Goal: Information Seeking & Learning: Learn about a topic

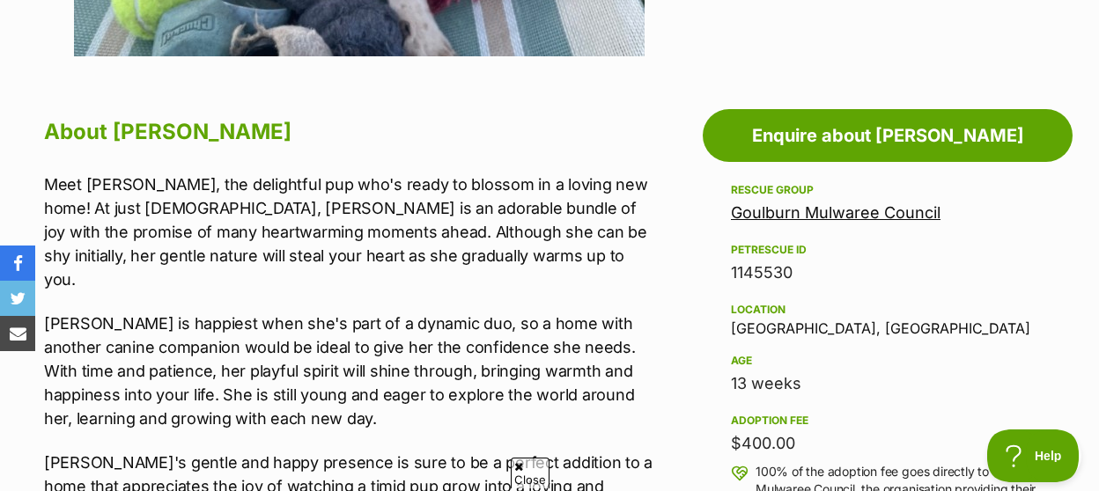
click at [779, 203] on link "Goulburn Mulwaree Council" at bounding box center [836, 212] width 210 height 18
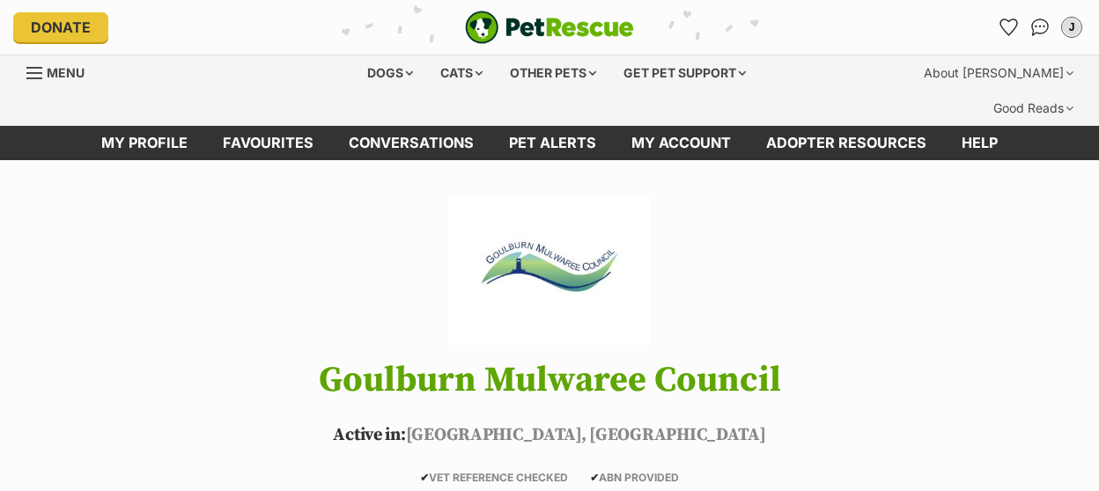
scroll to position [275, 0]
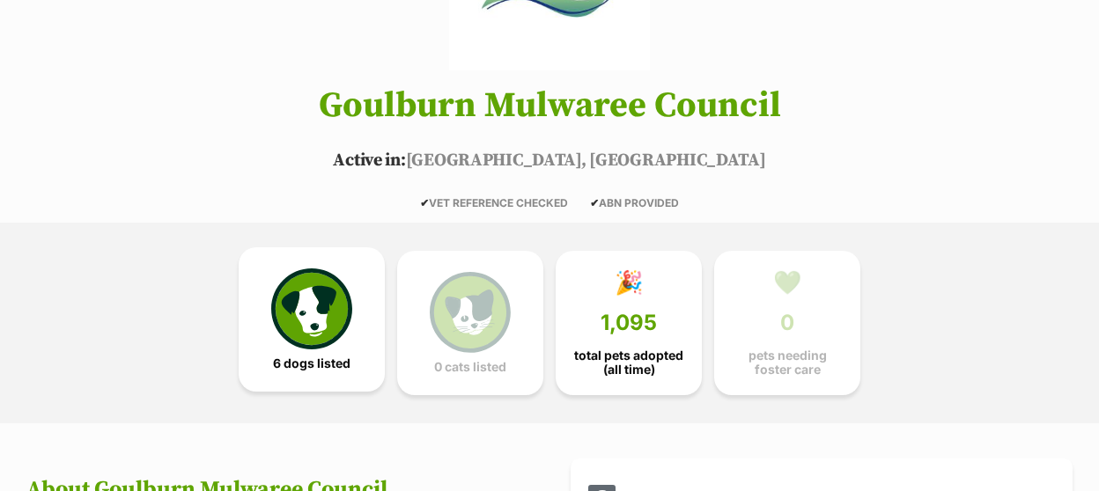
click at [328, 298] on img at bounding box center [311, 309] width 81 height 81
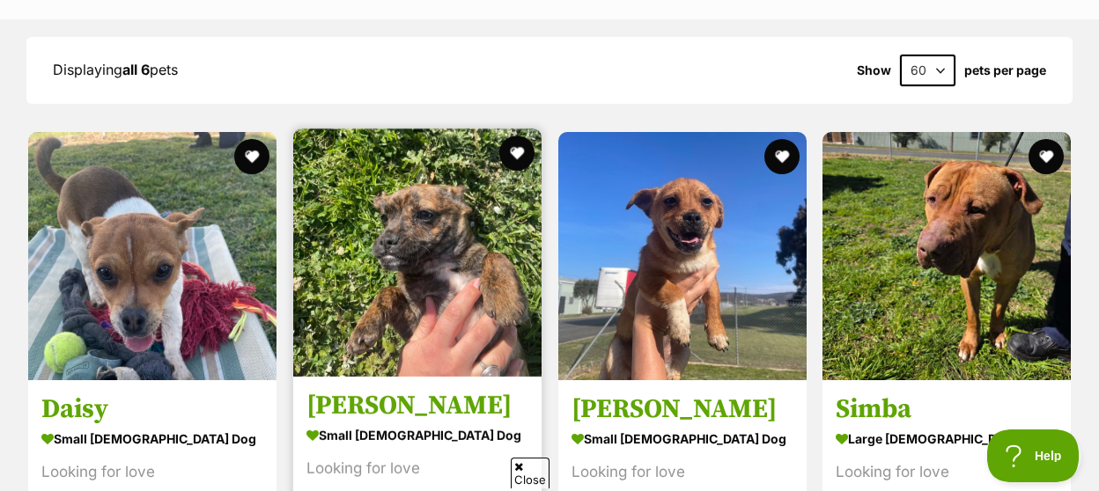
scroll to position [1821, 0]
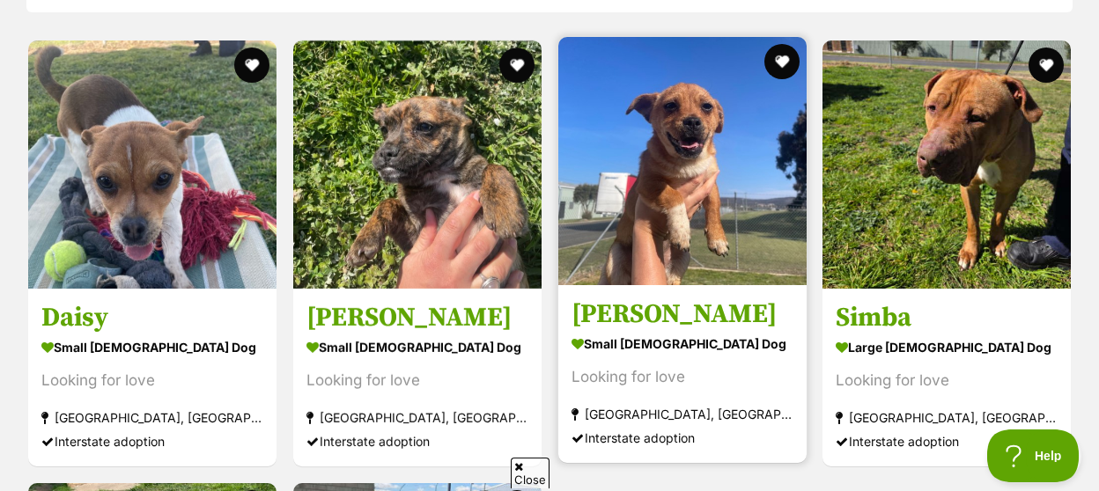
click at [660, 202] on img at bounding box center [682, 161] width 248 height 248
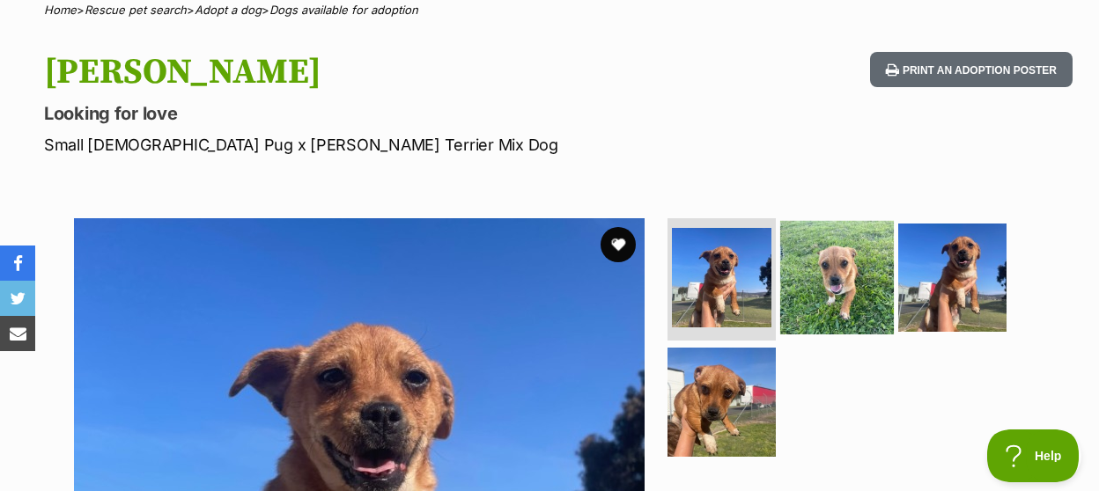
click at [814, 267] on img at bounding box center [837, 277] width 114 height 114
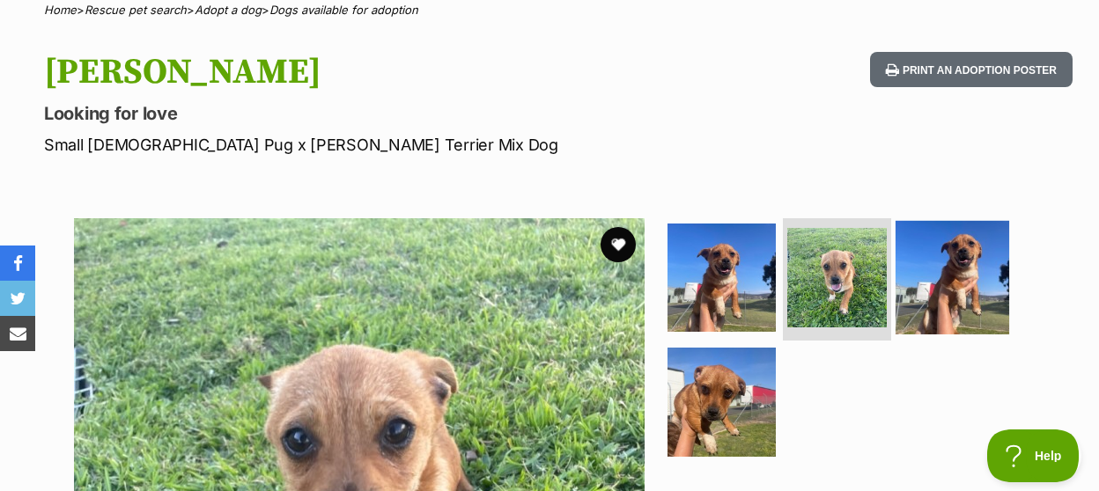
click at [927, 269] on img at bounding box center [953, 277] width 114 height 114
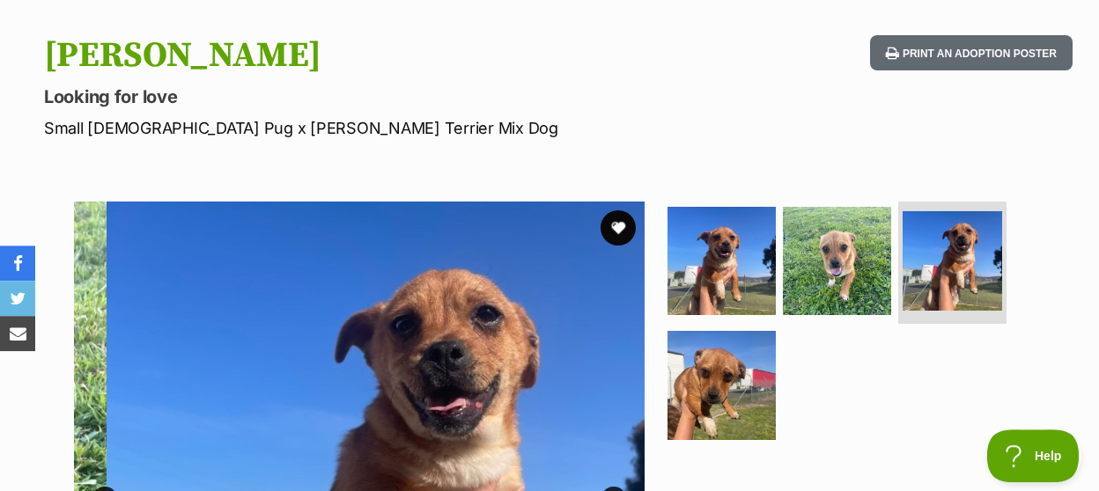
scroll to position [366, 0]
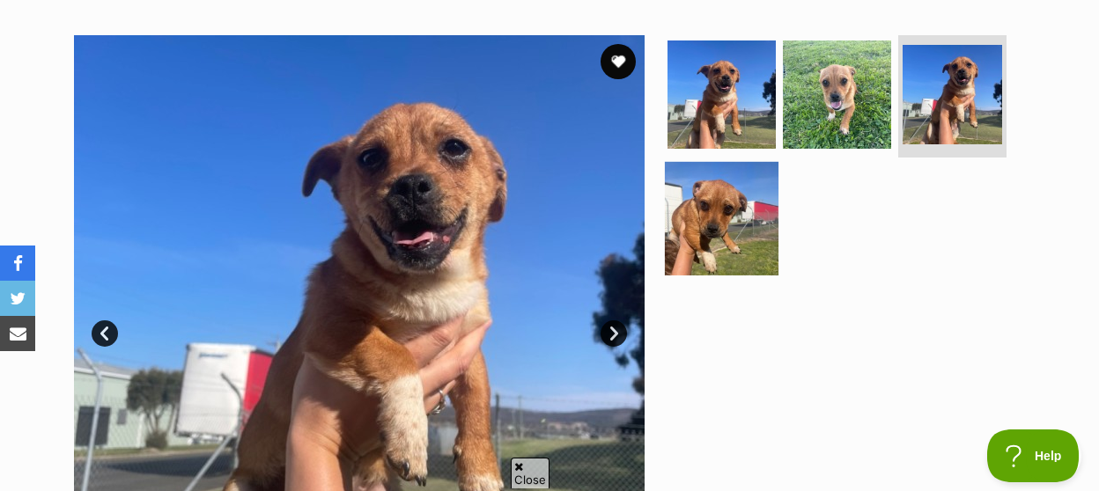
click at [692, 205] on img at bounding box center [722, 219] width 114 height 114
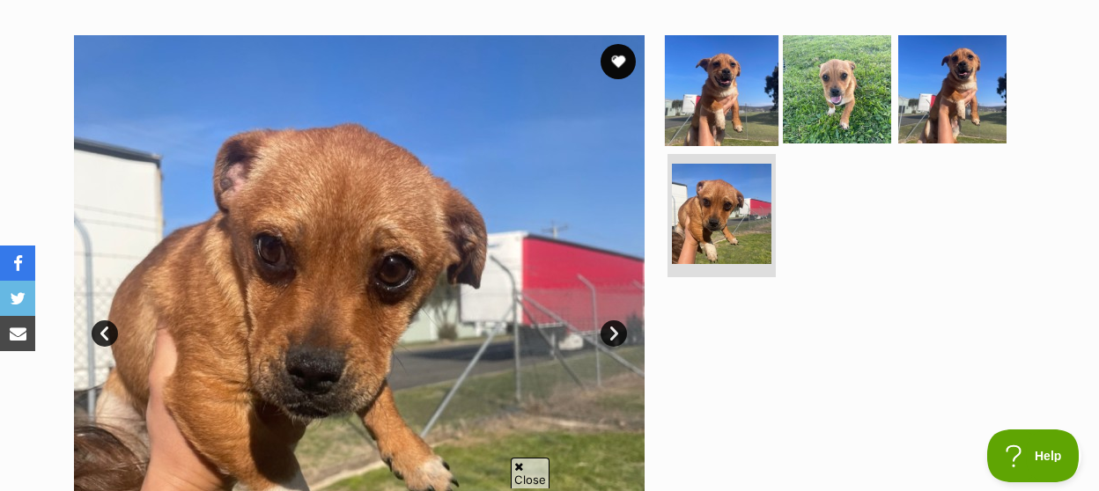
click at [744, 78] on img at bounding box center [722, 89] width 114 height 114
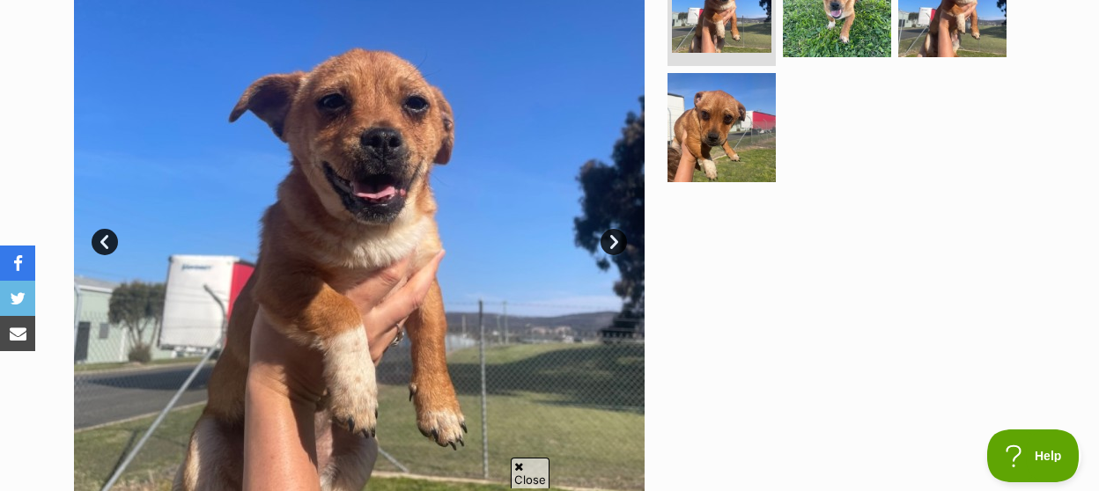
scroll to position [275, 0]
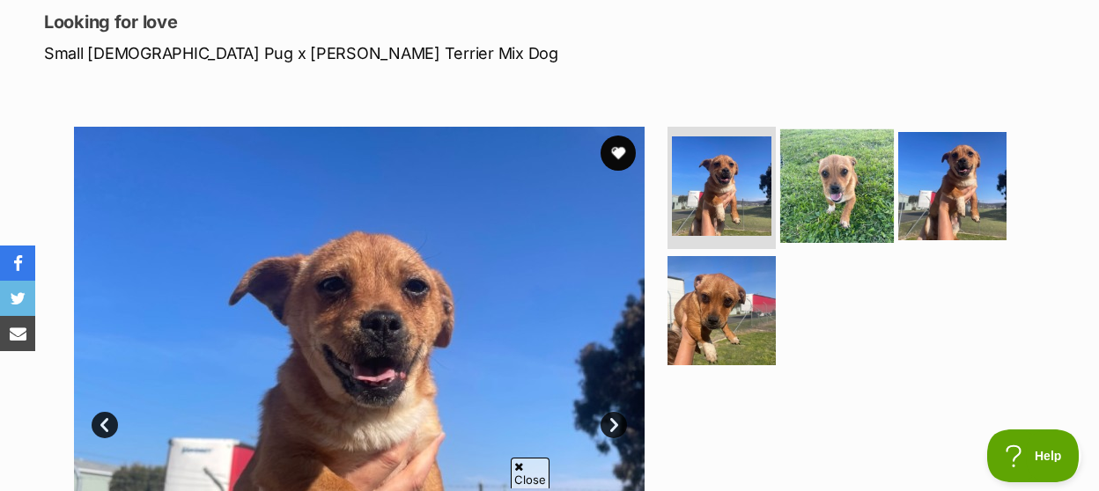
click at [845, 168] on img at bounding box center [837, 186] width 114 height 114
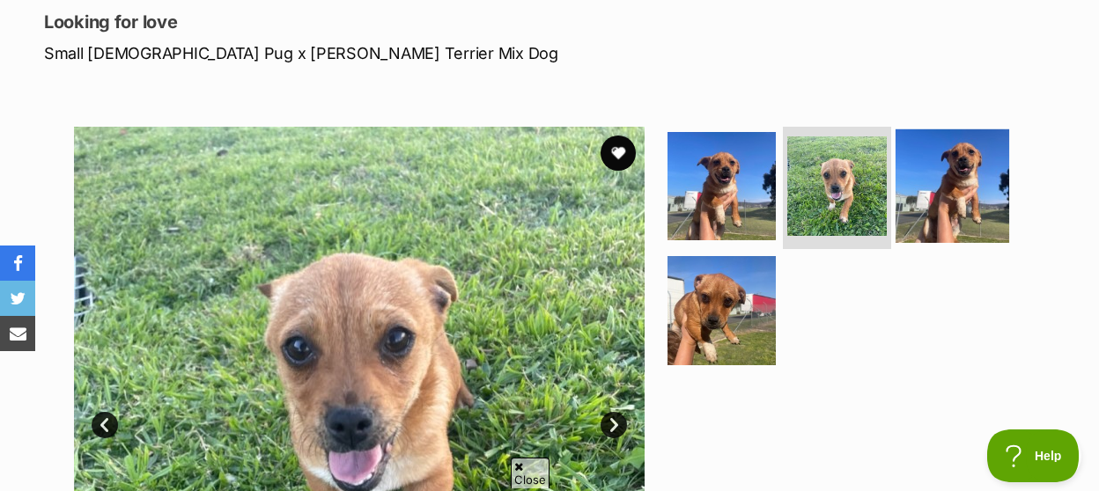
scroll to position [366, 0]
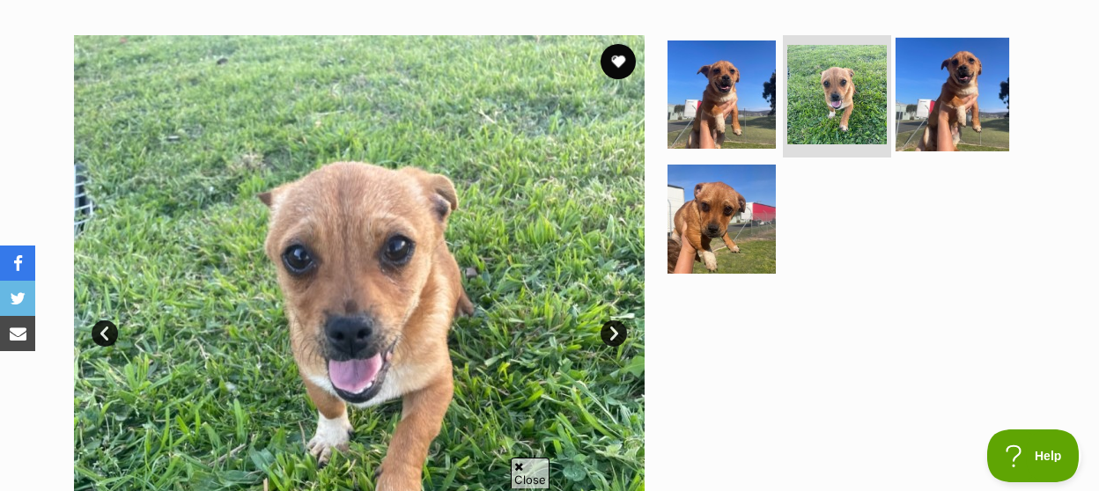
click at [965, 79] on img at bounding box center [953, 94] width 114 height 114
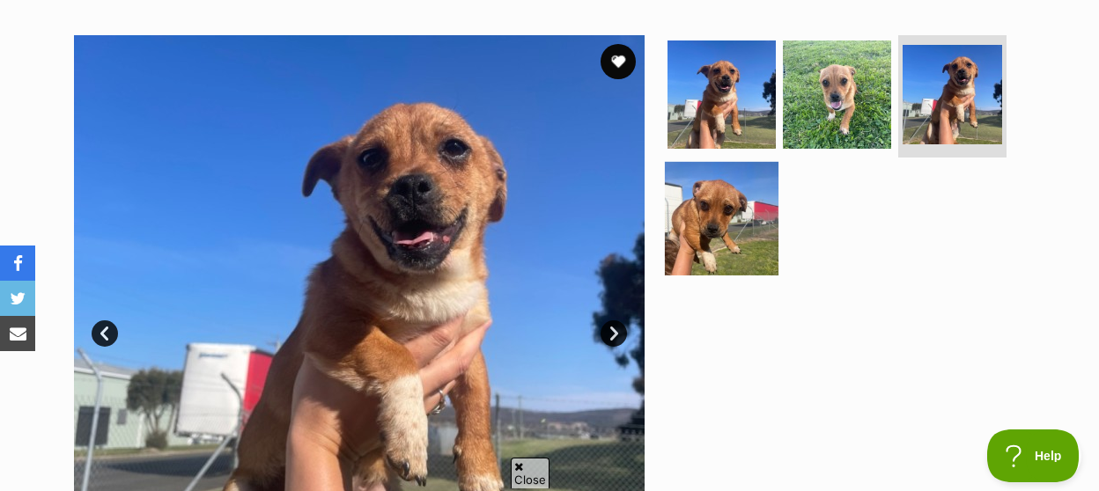
click at [695, 184] on img at bounding box center [722, 219] width 114 height 114
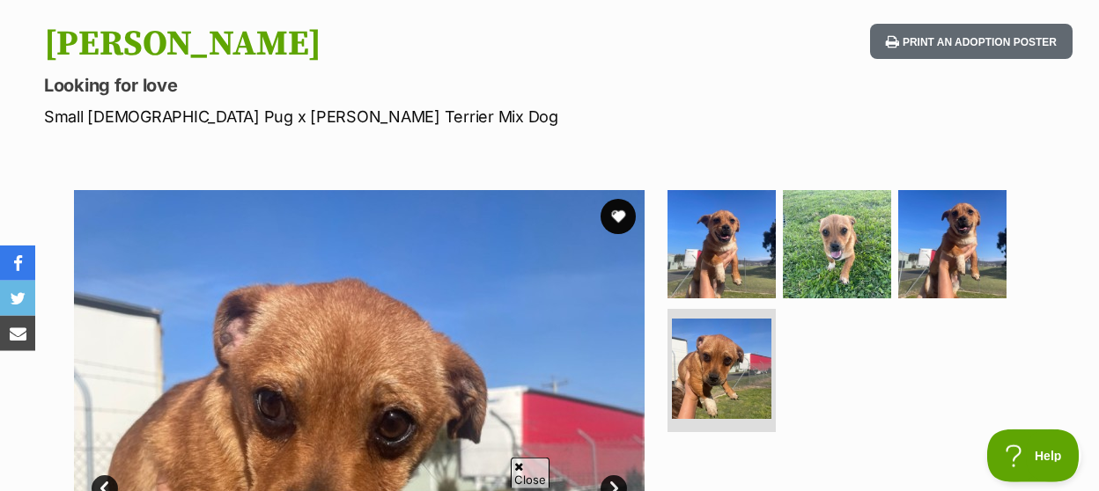
scroll to position [183, 0]
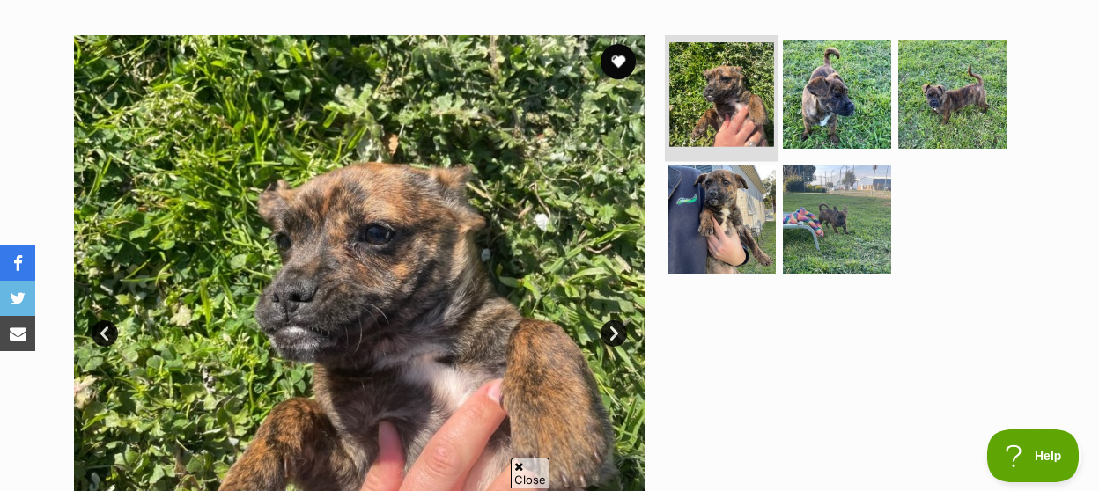
click at [730, 85] on img at bounding box center [721, 94] width 105 height 105
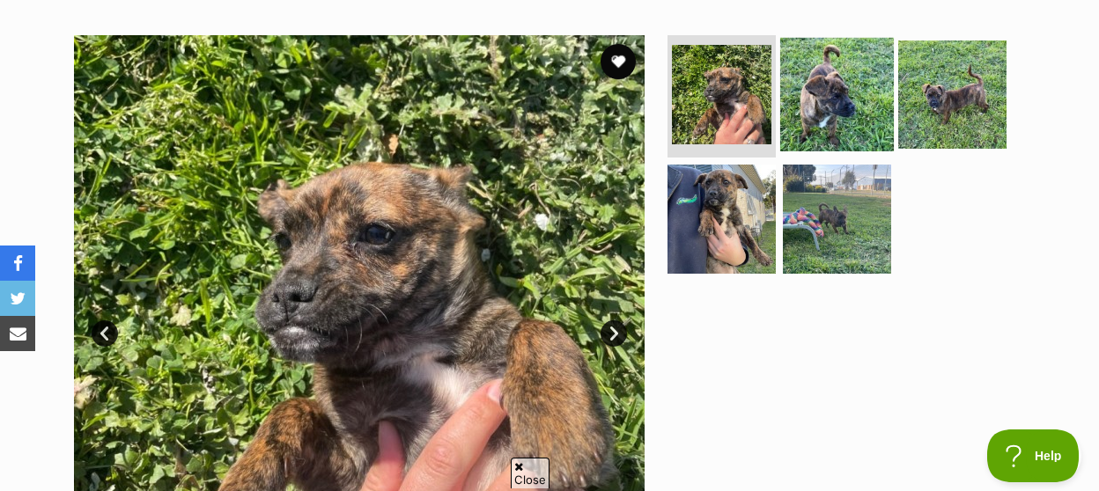
click at [818, 84] on img at bounding box center [837, 94] width 114 height 114
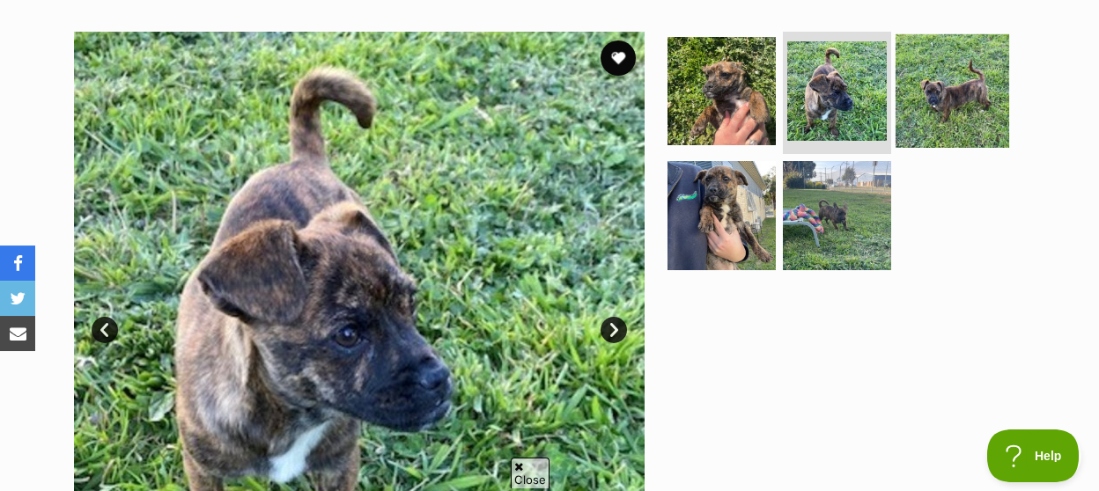
scroll to position [366, 0]
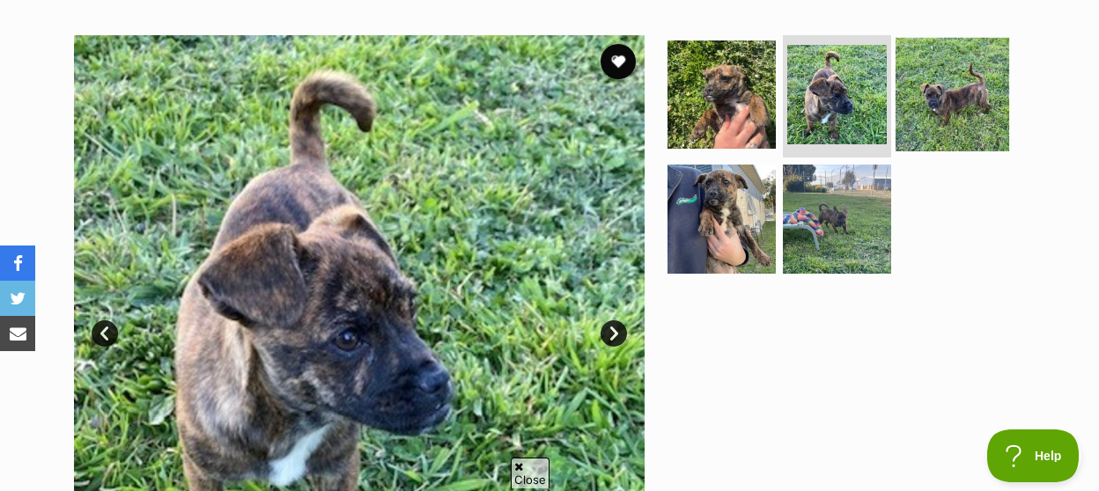
click at [945, 77] on img at bounding box center [953, 94] width 114 height 114
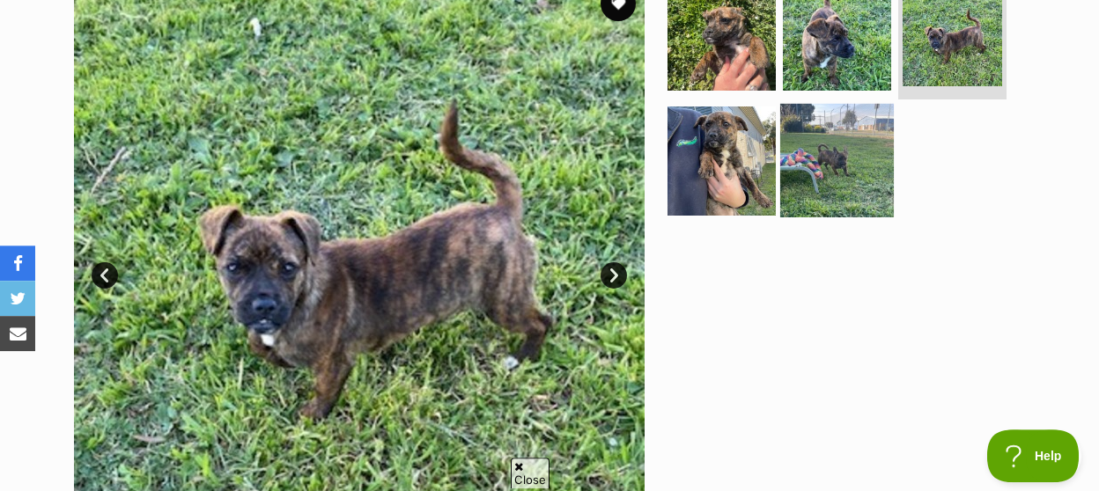
scroll to position [458, 0]
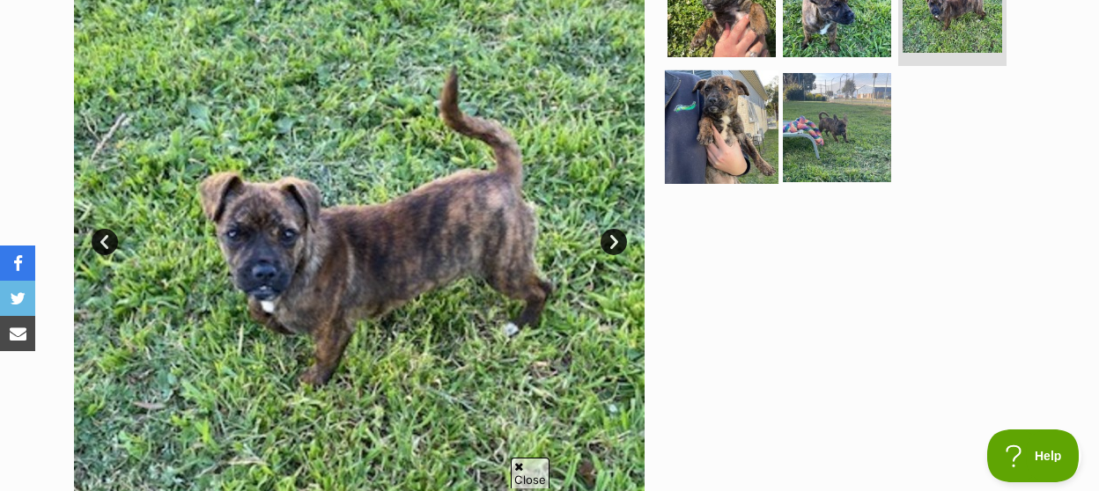
click at [749, 91] on img at bounding box center [722, 127] width 114 height 114
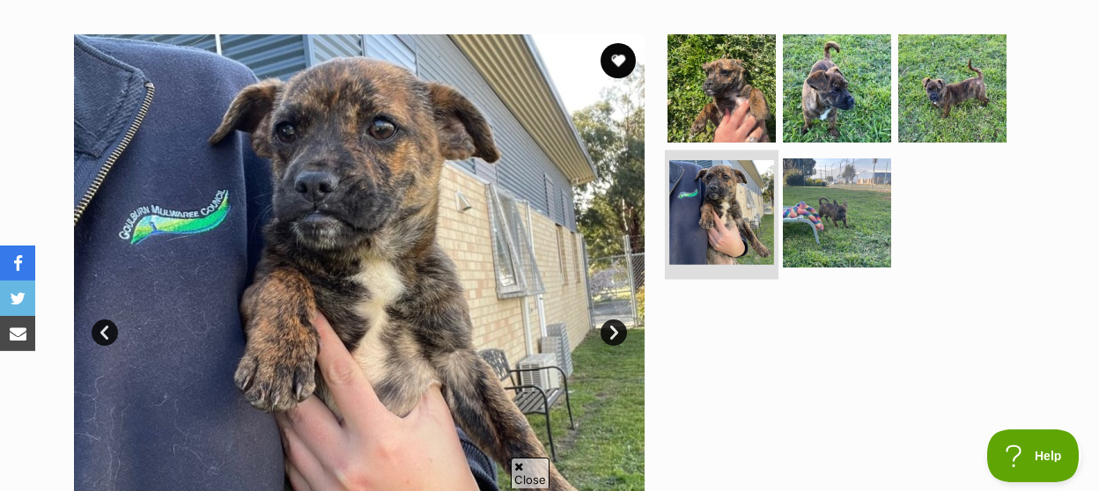
scroll to position [366, 0]
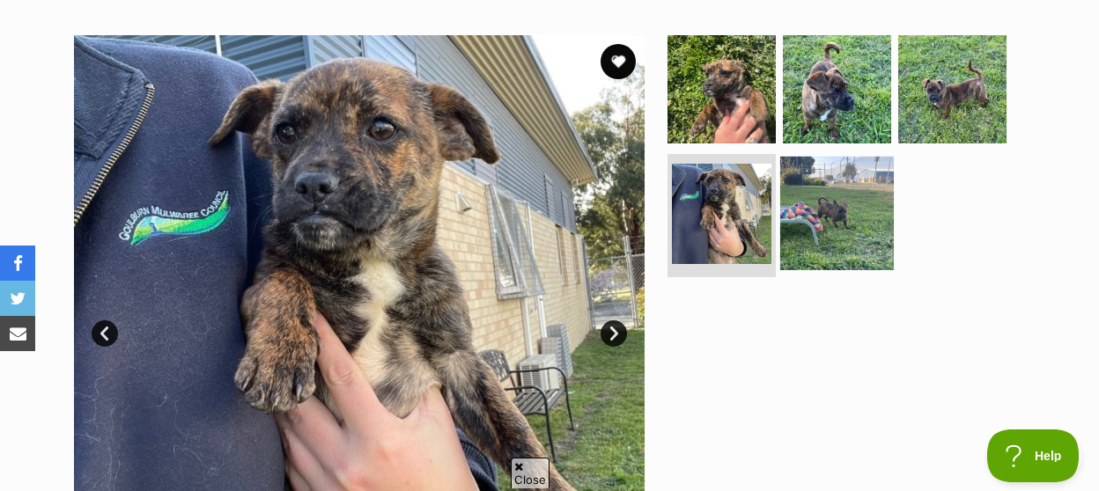
click at [837, 157] on img at bounding box center [837, 214] width 114 height 114
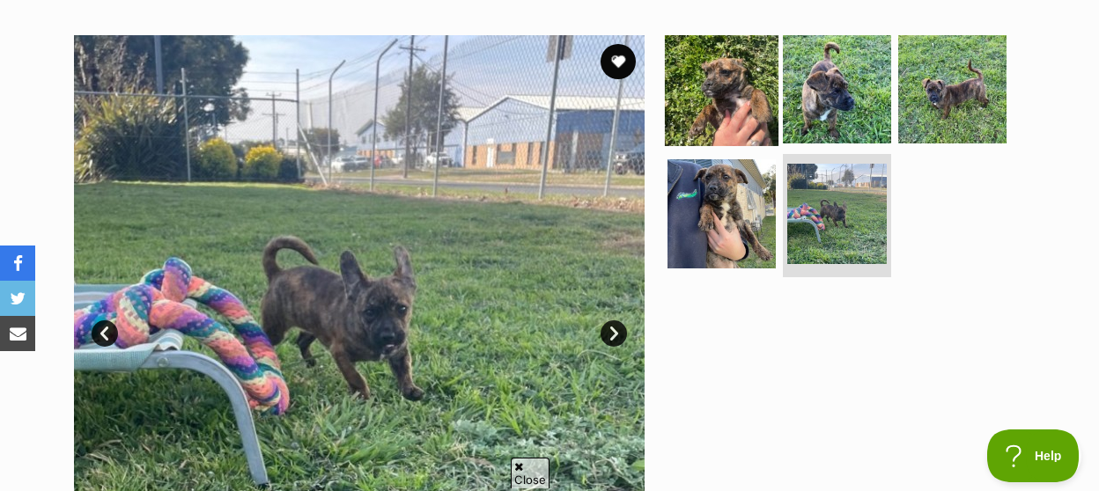
click at [705, 75] on img at bounding box center [722, 89] width 114 height 114
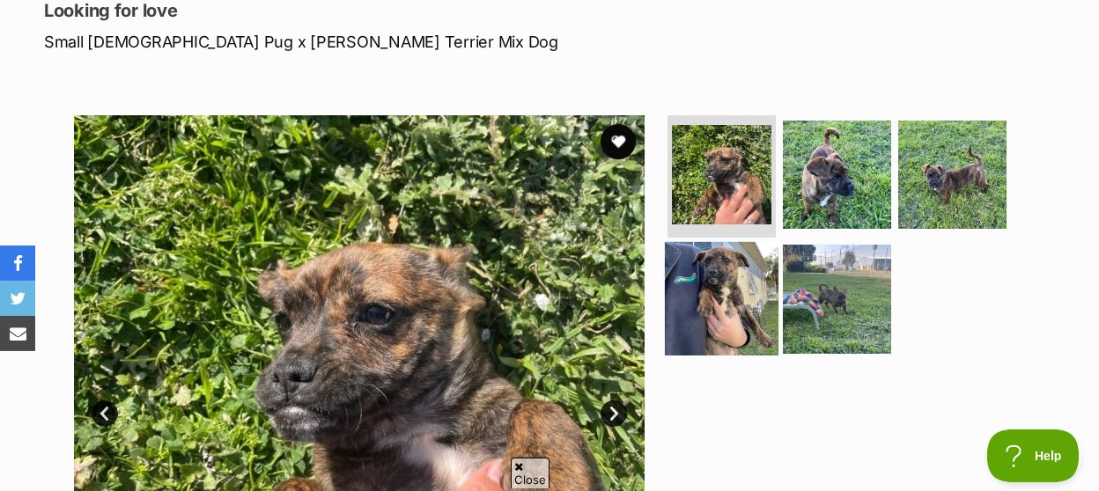
scroll to position [275, 0]
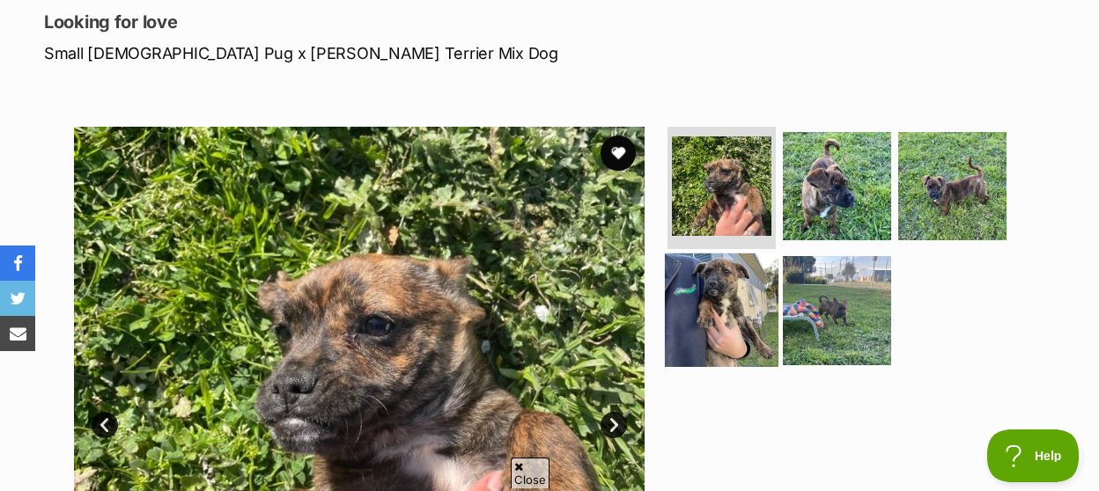
click at [708, 265] on img at bounding box center [722, 311] width 114 height 114
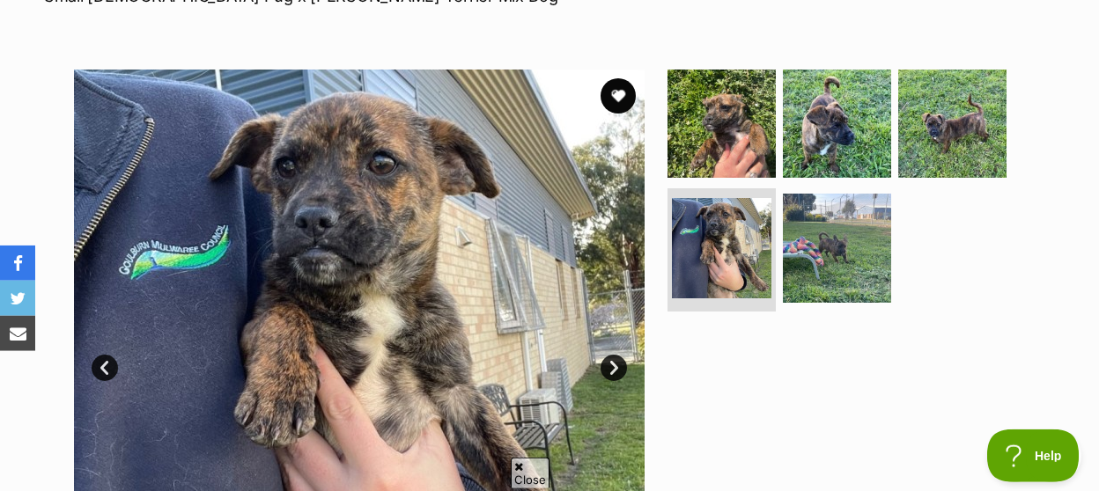
scroll to position [366, 0]
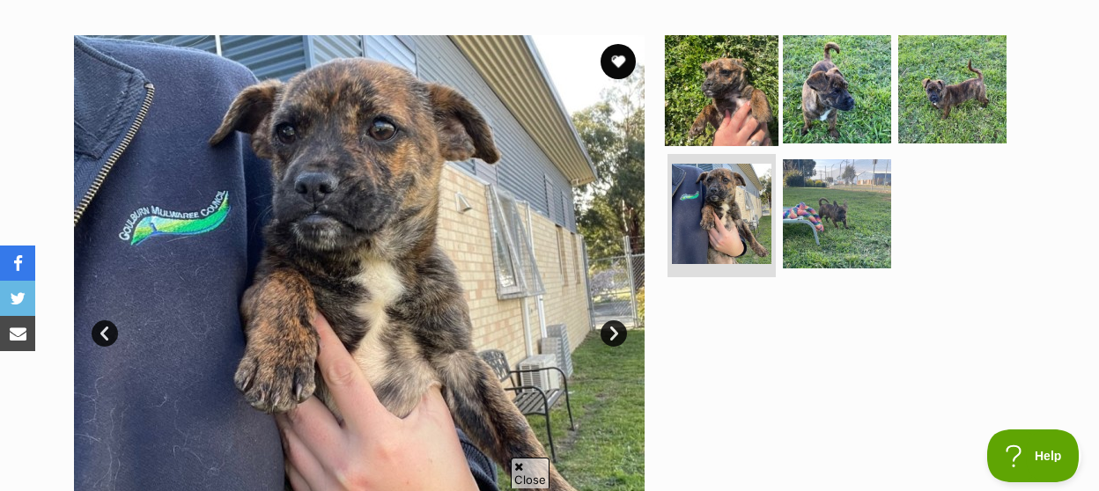
click at [681, 52] on img at bounding box center [722, 89] width 114 height 114
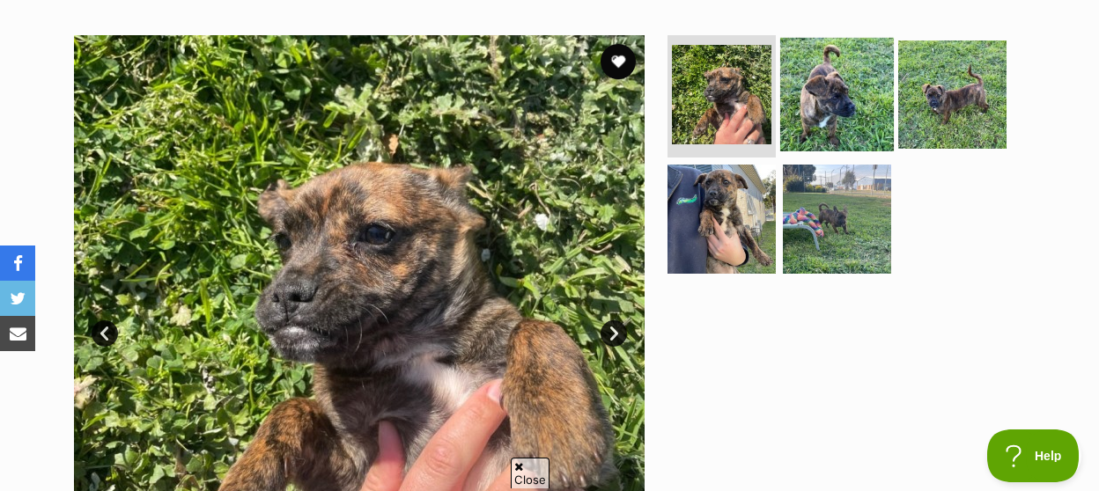
click at [827, 50] on img at bounding box center [837, 94] width 114 height 114
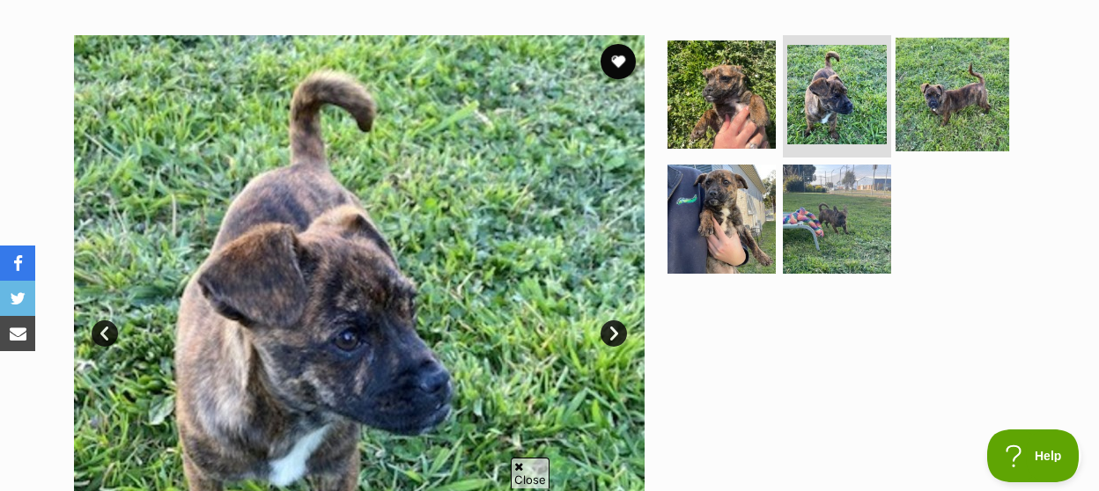
click at [929, 84] on img at bounding box center [953, 94] width 114 height 114
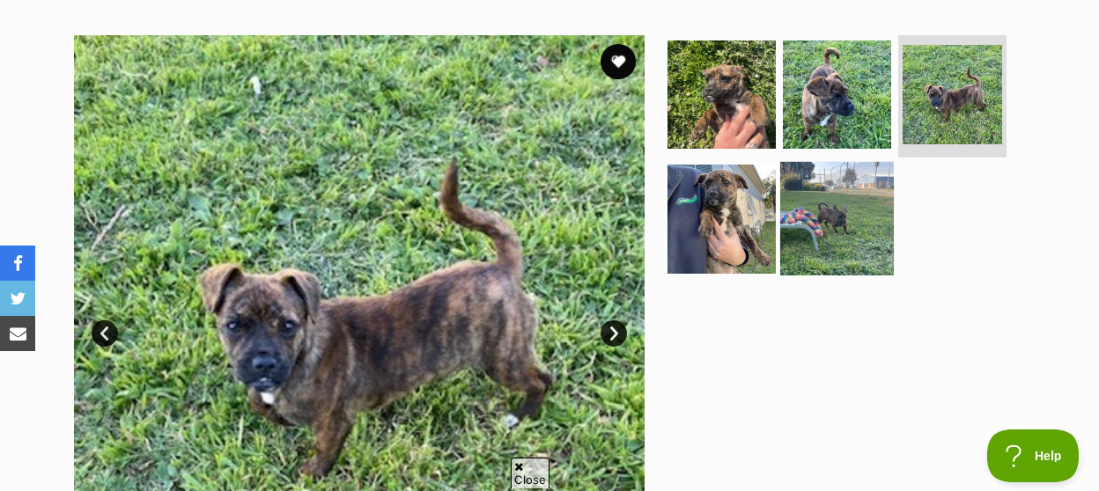
click at [841, 182] on img at bounding box center [837, 219] width 114 height 114
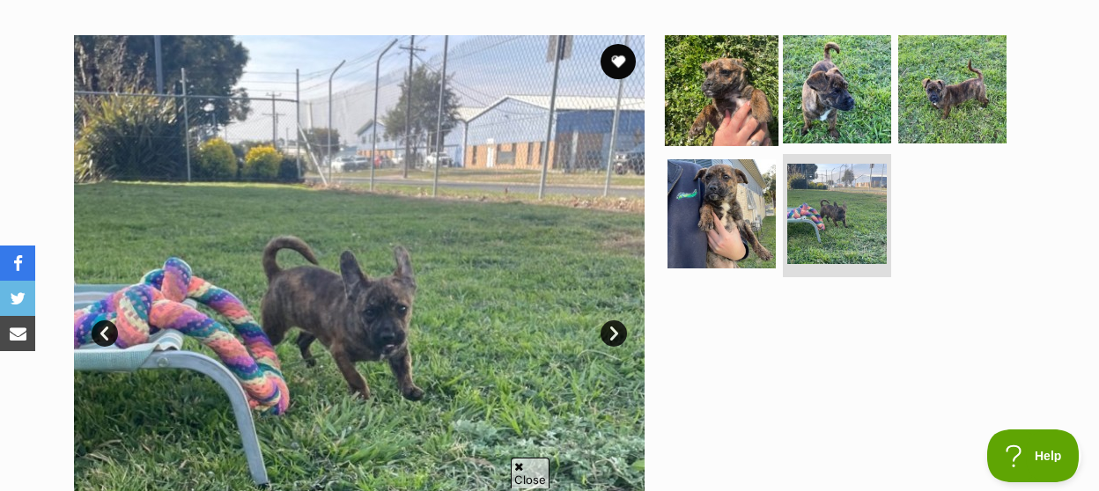
click at [702, 68] on img at bounding box center [722, 89] width 114 height 114
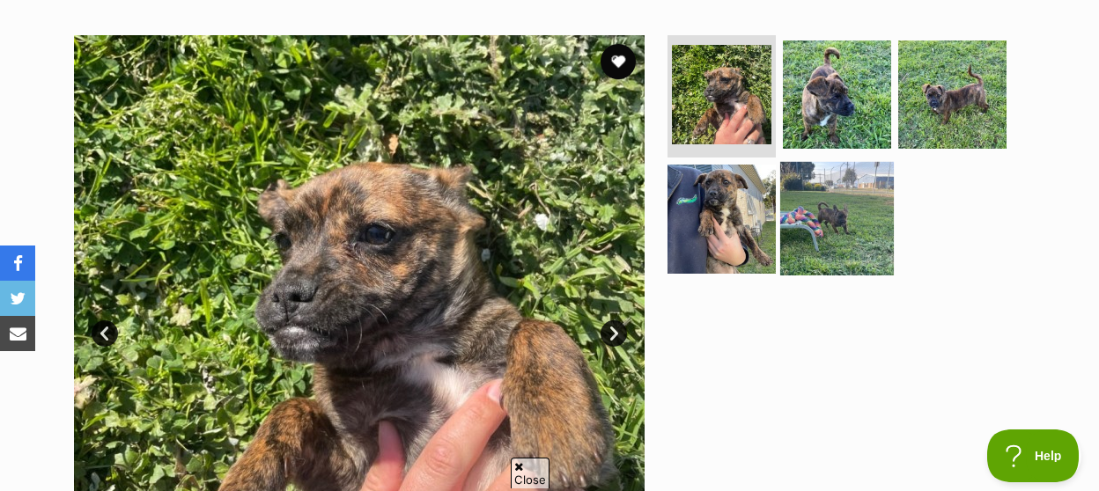
click at [824, 213] on img at bounding box center [837, 219] width 114 height 114
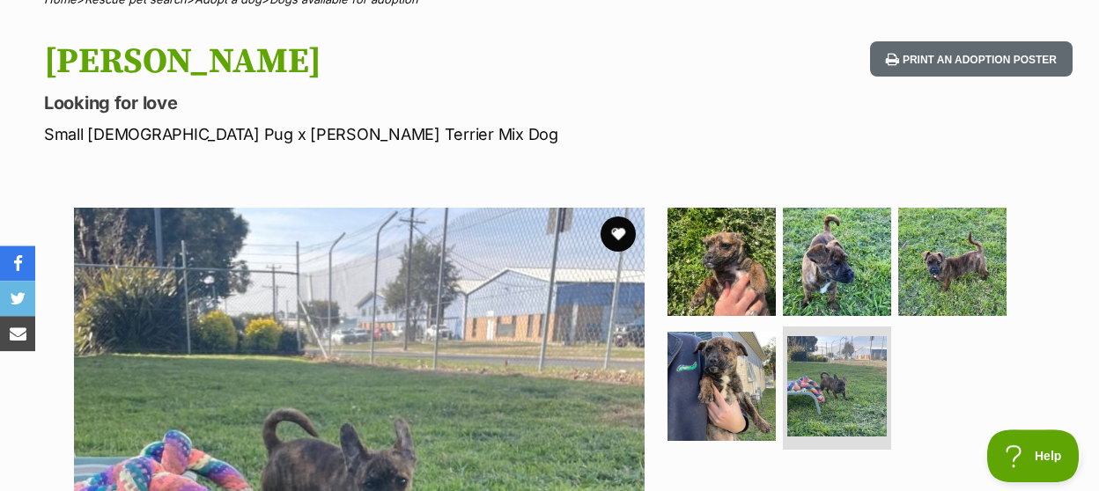
scroll to position [0, 0]
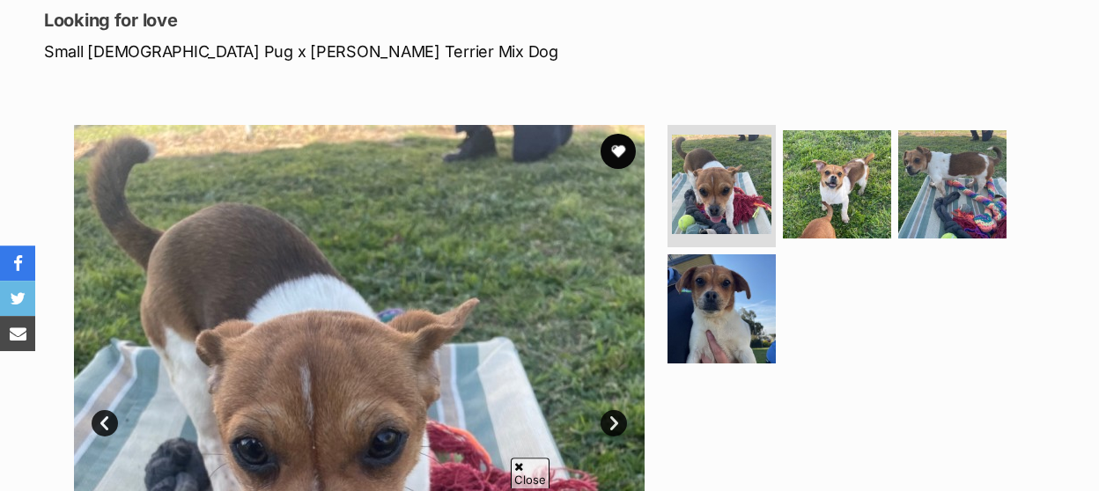
scroll to position [275, 0]
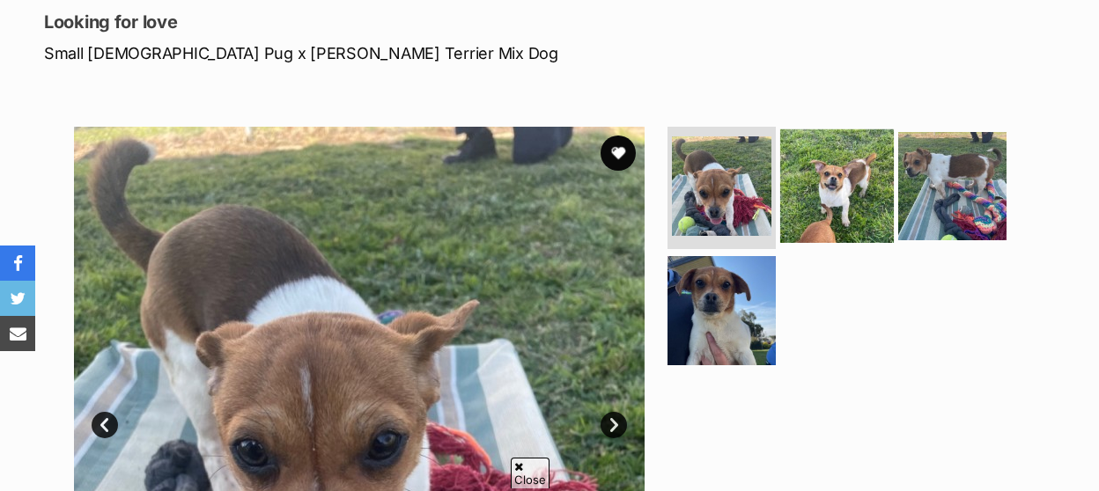
click at [827, 175] on img at bounding box center [837, 186] width 114 height 114
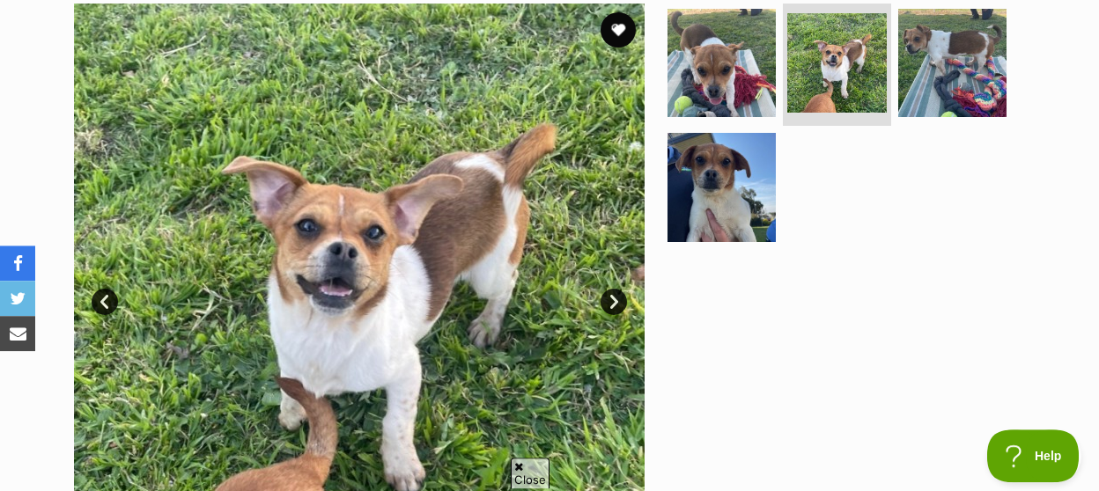
scroll to position [366, 0]
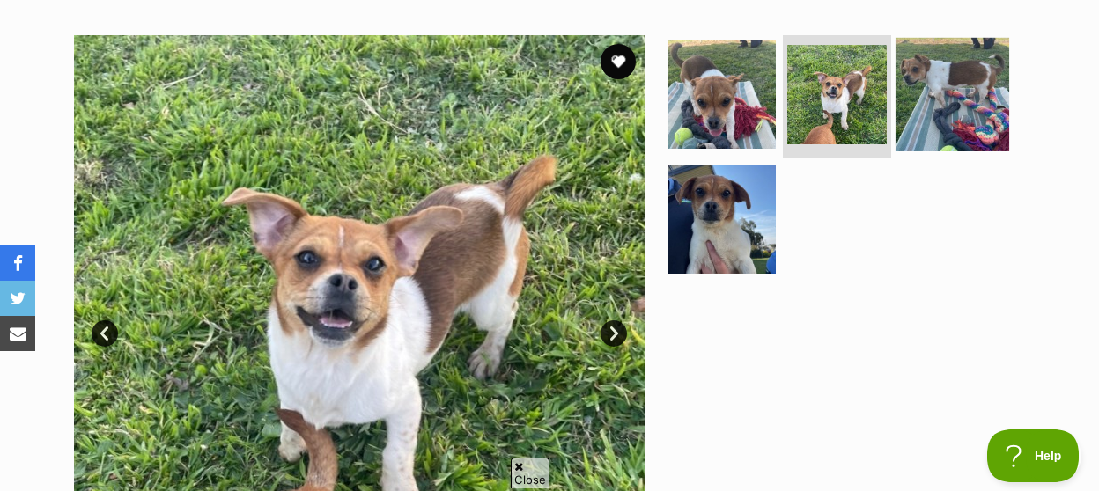
click at [942, 81] on img at bounding box center [953, 94] width 114 height 114
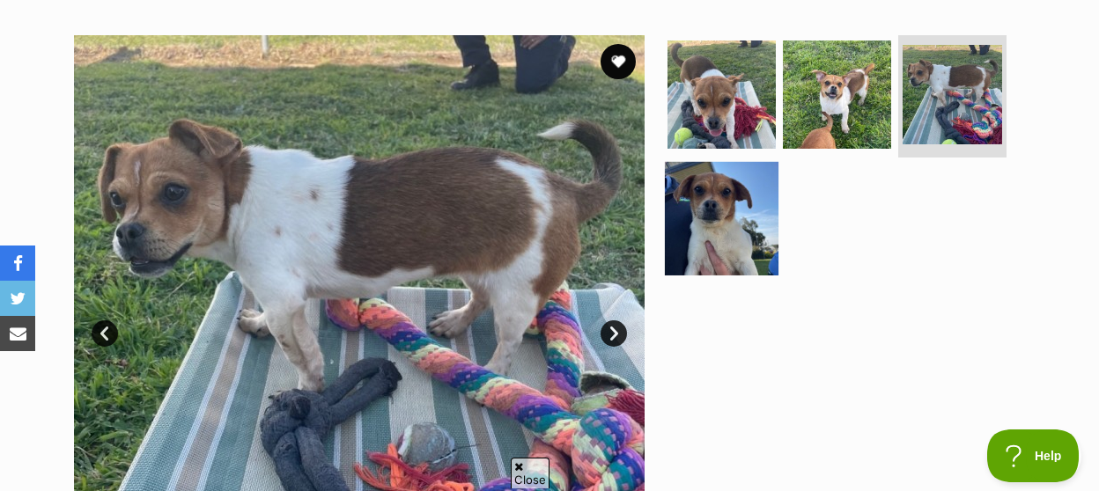
click at [736, 191] on img at bounding box center [722, 219] width 114 height 114
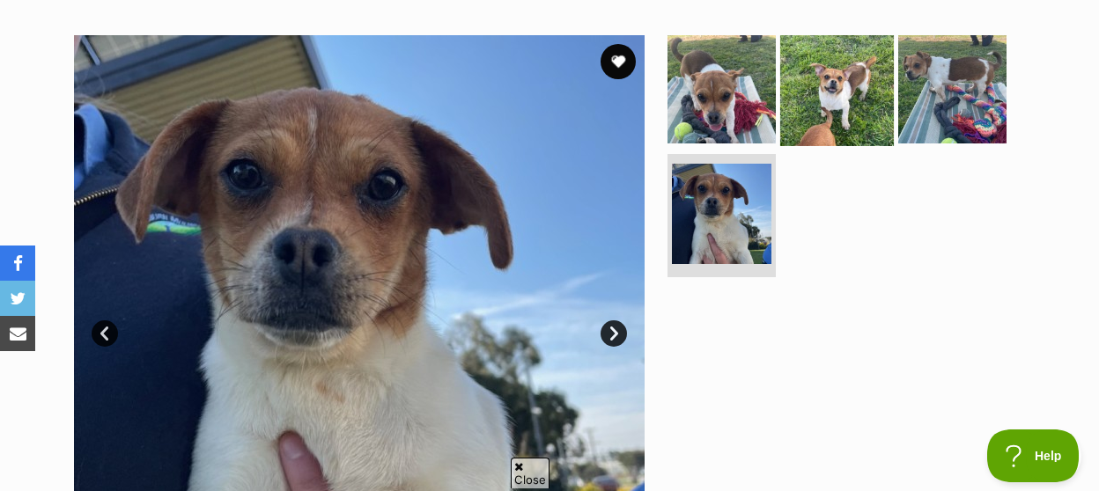
click at [863, 81] on img at bounding box center [837, 89] width 114 height 114
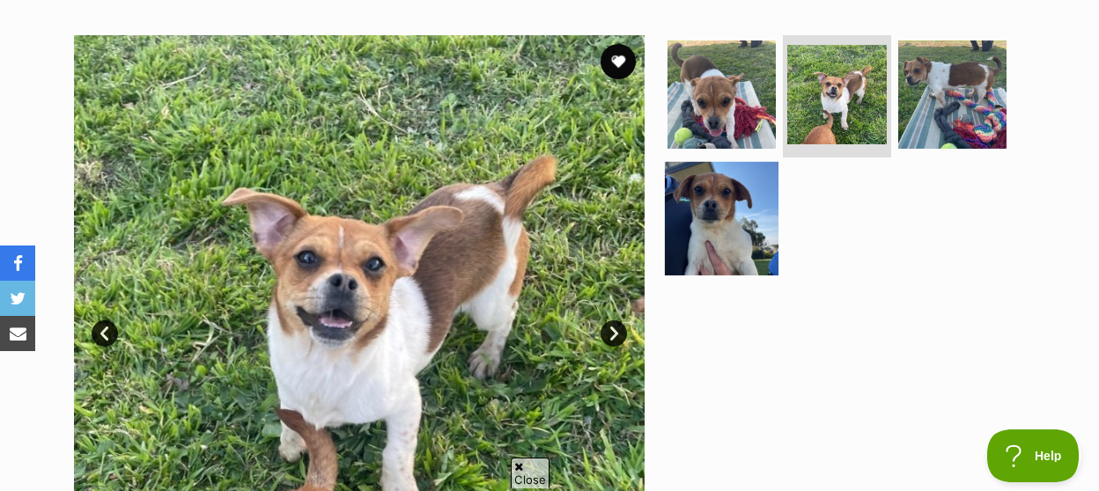
click at [728, 173] on img at bounding box center [722, 219] width 114 height 114
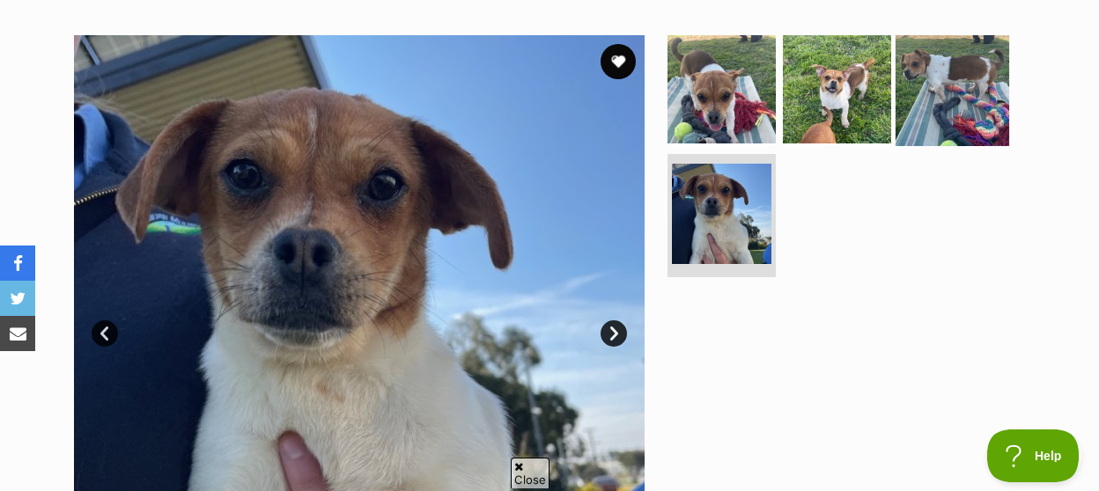
click at [917, 53] on img at bounding box center [953, 89] width 114 height 114
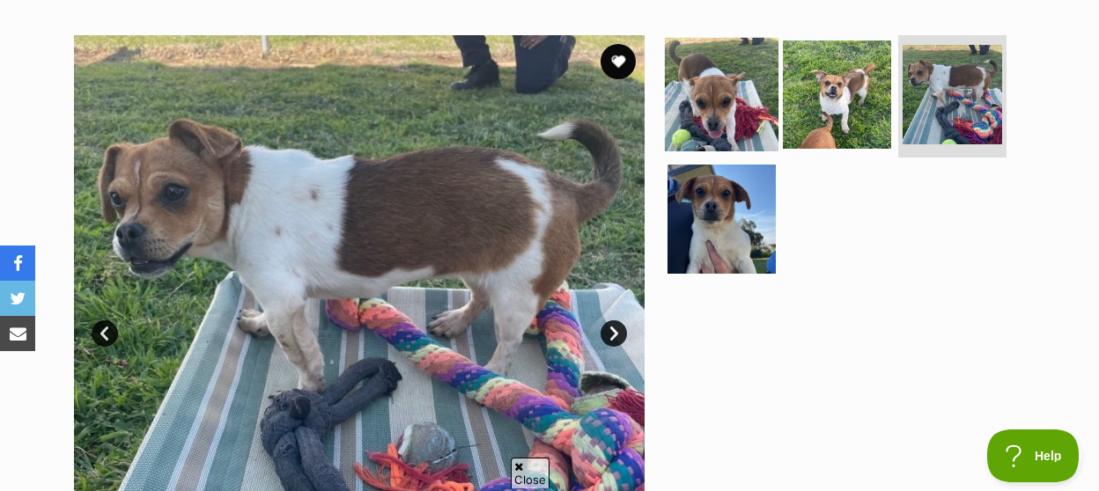
click at [721, 83] on img at bounding box center [722, 94] width 114 height 114
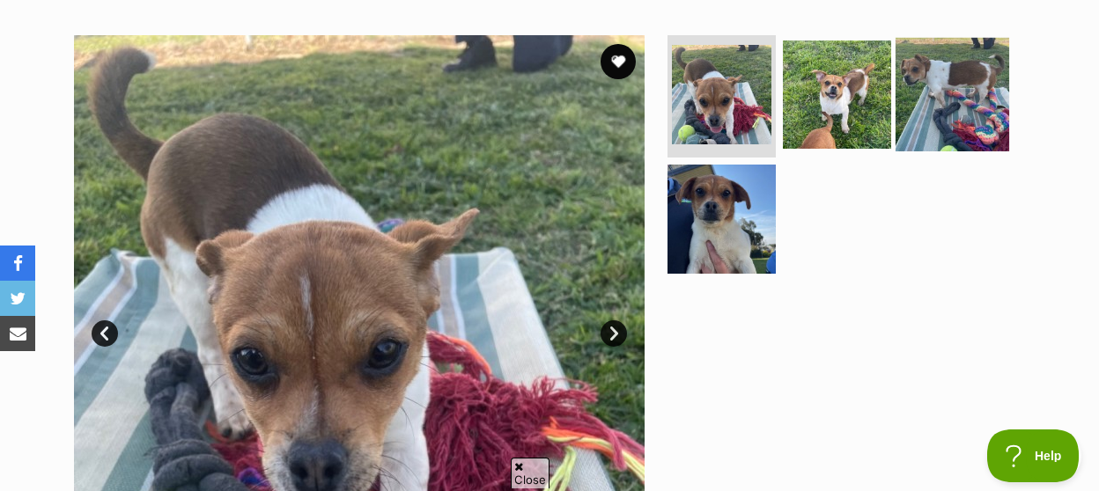
click at [915, 52] on img at bounding box center [953, 94] width 114 height 114
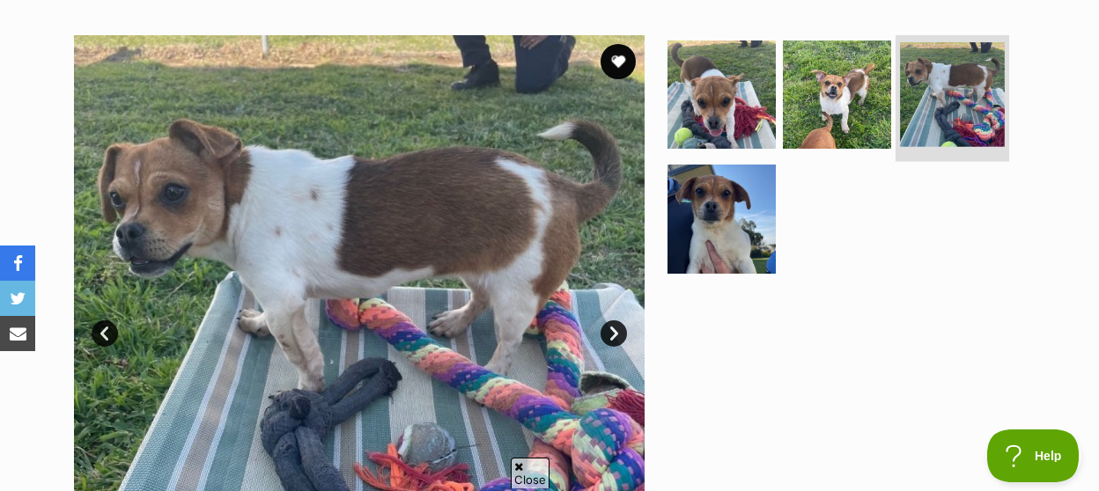
click at [917, 100] on img at bounding box center [952, 94] width 105 height 105
click at [940, 85] on img at bounding box center [952, 94] width 105 height 105
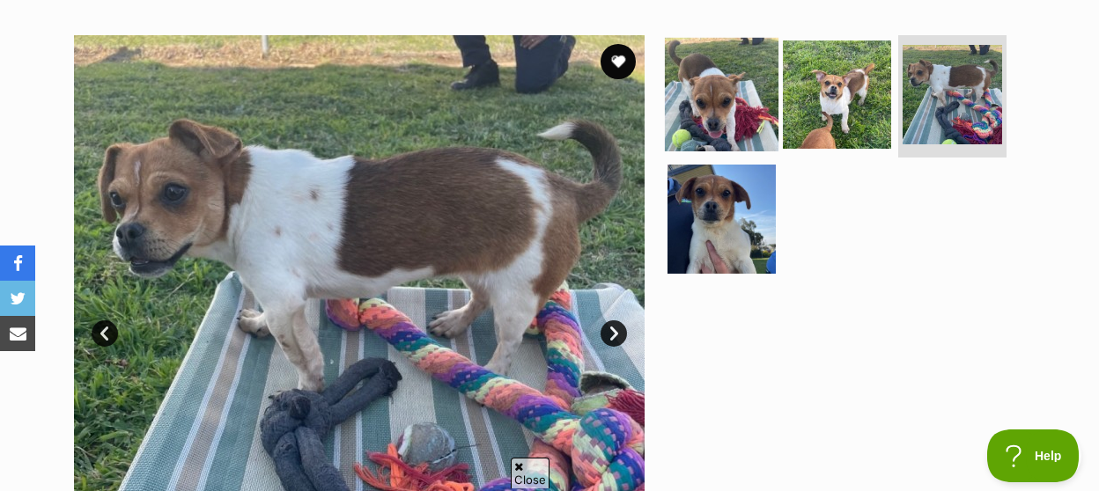
click at [761, 89] on img at bounding box center [722, 94] width 114 height 114
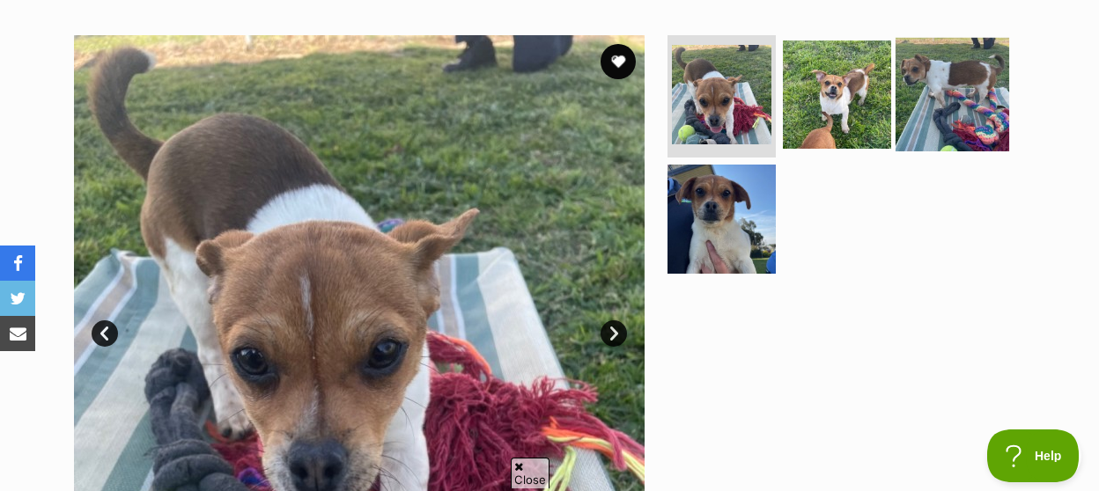
click at [939, 77] on img at bounding box center [953, 94] width 114 height 114
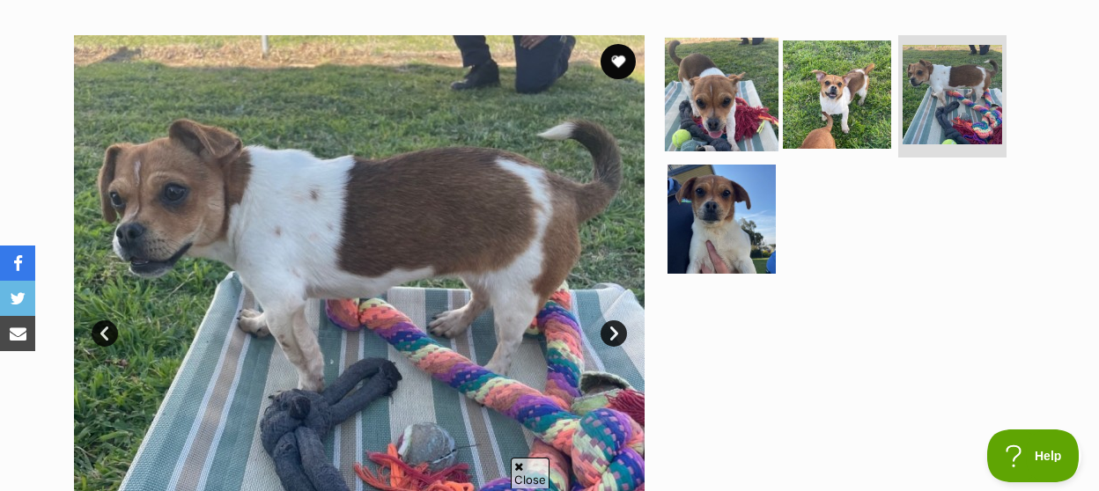
click at [748, 78] on img at bounding box center [722, 94] width 114 height 114
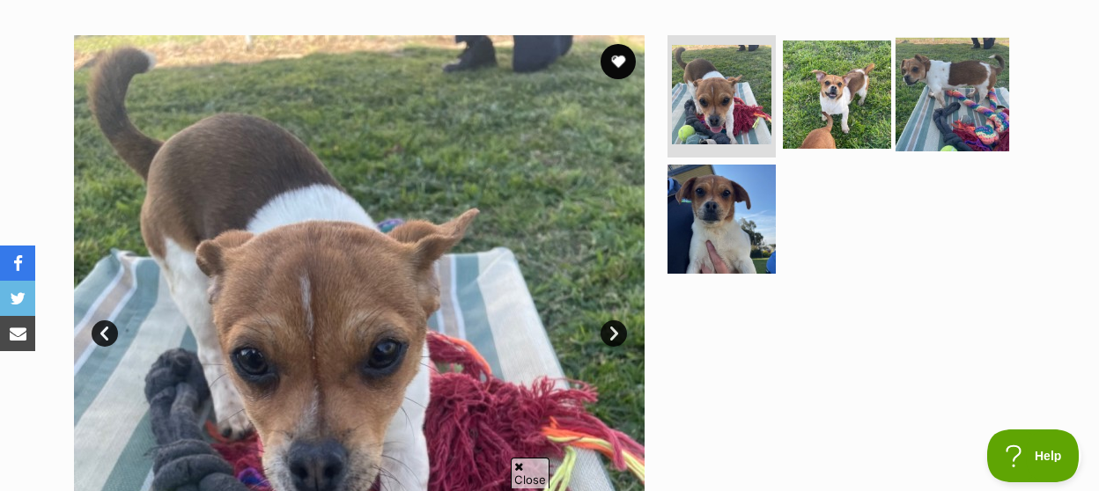
click at [910, 70] on img at bounding box center [953, 94] width 114 height 114
